Goal: Information Seeking & Learning: Learn about a topic

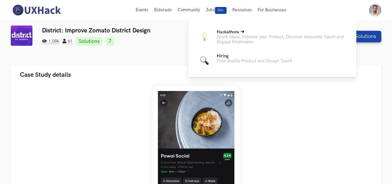
click at [283, 32] on p "Hackathons" at bounding box center [282, 32] width 130 height 5
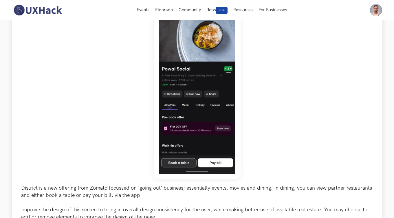
scroll to position [58, 0]
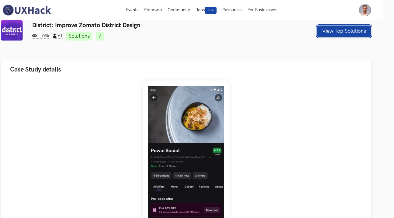
scroll to position [0, 11]
